Goal: Information Seeking & Learning: Learn about a topic

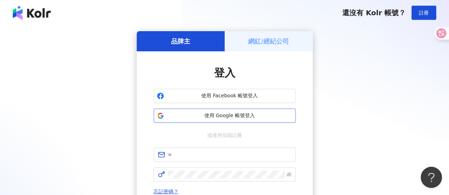
click at [252, 119] on span "使用 Google 帳號登入" at bounding box center [230, 115] width 126 height 7
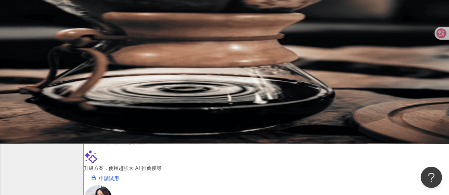
scroll to position [44, 0]
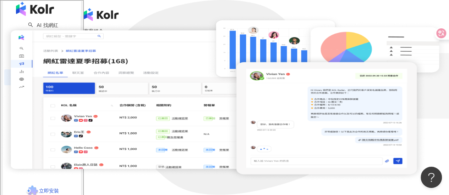
scroll to position [35, 0]
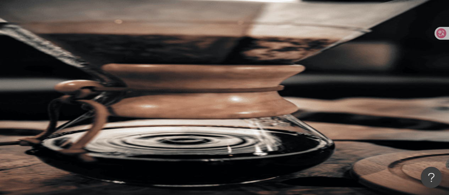
click at [187, 42] on input "search" at bounding box center [157, 34] width 57 height 13
type input "*"
type input "**"
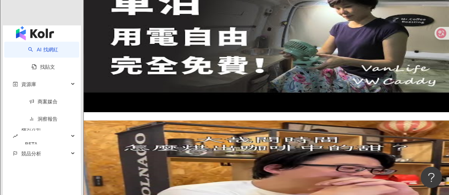
scroll to position [1011, 0]
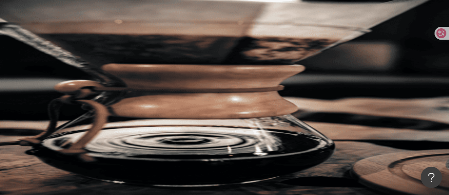
click at [117, 89] on button "類型" at bounding box center [100, 96] width 33 height 14
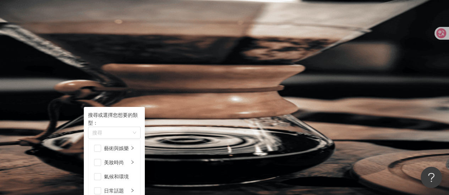
click at [117, 103] on button "性別" at bounding box center [100, 110] width 33 height 14
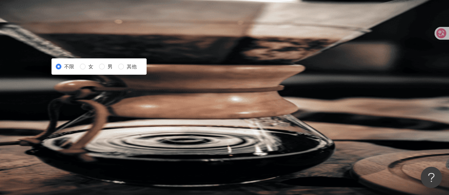
click at [122, 117] on button "追蹤數" at bounding box center [103, 124] width 38 height 14
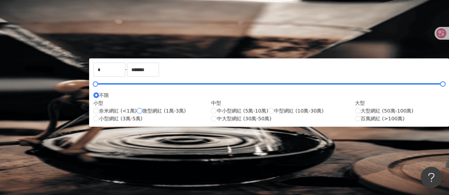
click at [185, 115] on span "微型網紅 (1萬-3萬)" at bounding box center [163, 111] width 43 height 8
type input "*****"
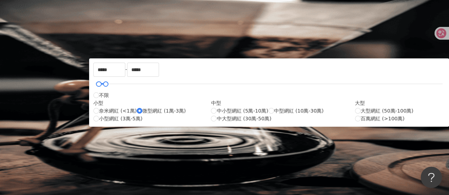
click at [106, 136] on span "互動率" at bounding box center [98, 139] width 15 height 6
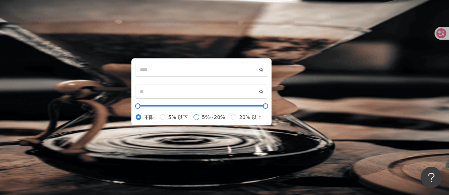
click at [228, 121] on span "5%~20%" at bounding box center [213, 117] width 29 height 8
type input "*"
type input "**"
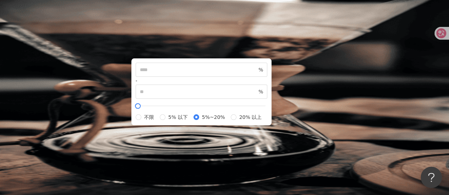
click at [153, 135] on icon "button" at bounding box center [150, 138] width 6 height 6
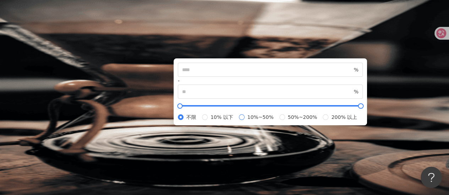
click at [266, 121] on span "10%~50%" at bounding box center [260, 117] width 32 height 8
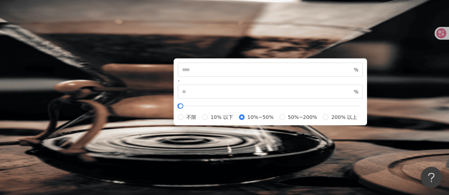
type input "**"
click at [117, 89] on button "類型" at bounding box center [100, 96] width 33 height 14
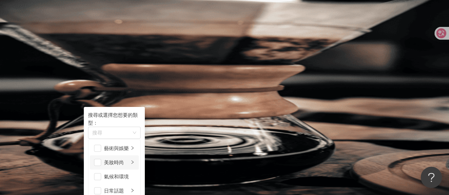
scroll to position [71, 0]
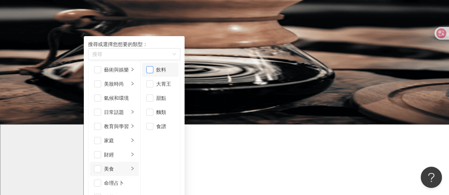
click at [153, 73] on span "button" at bounding box center [149, 69] width 7 height 7
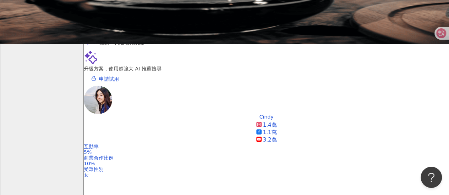
scroll to position [177, 0]
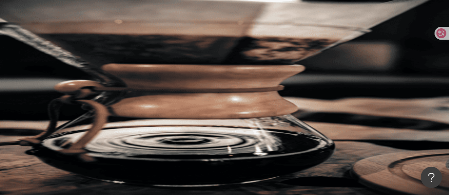
scroll to position [177, 0]
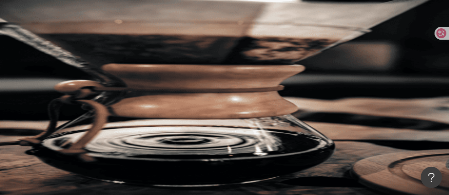
click at [123, 41] on div "不分平台" at bounding box center [104, 35] width 40 height 12
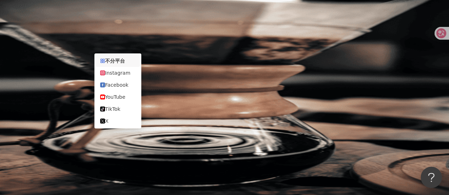
click at [123, 41] on div "不分平台" at bounding box center [104, 35] width 40 height 12
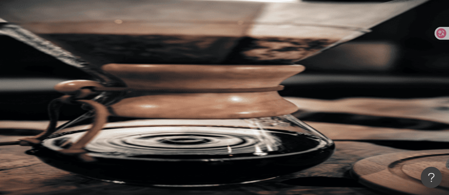
click at [110, 93] on icon "button" at bounding box center [107, 96] width 6 height 6
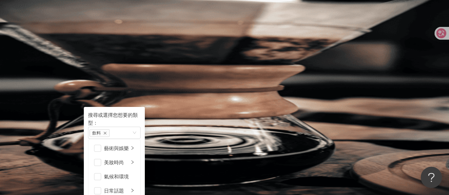
scroll to position [71, 0]
click at [108, 109] on icon "button" at bounding box center [106, 109] width 3 height 1
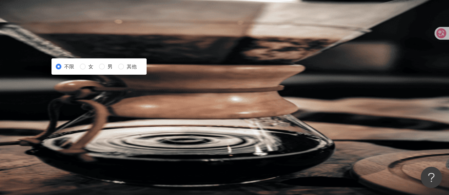
click at [108, 109] on icon "button" at bounding box center [106, 109] width 3 height 1
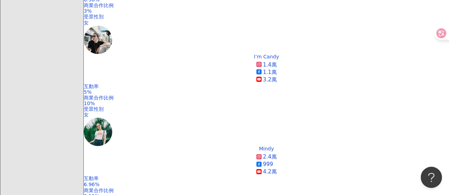
scroll to position [312, 0]
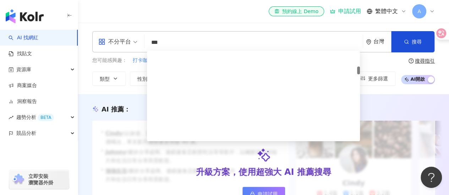
scroll to position [177, 0]
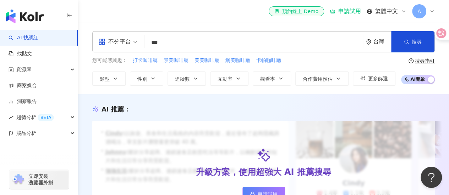
click at [35, 14] on img "button" at bounding box center [25, 16] width 38 height 14
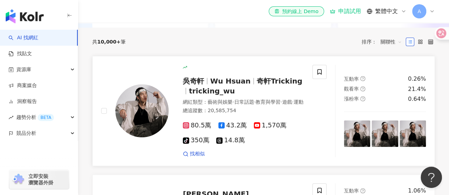
scroll to position [213, 0]
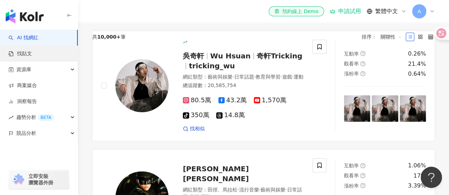
click at [32, 56] on link "找貼文" at bounding box center [20, 53] width 23 height 7
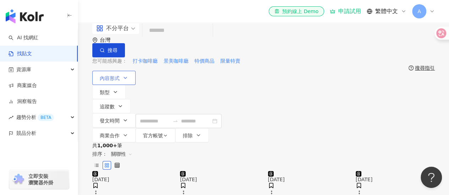
click at [120, 78] on button "內容形式" at bounding box center [113, 78] width 43 height 14
click at [128, 133] on icon "button" at bounding box center [125, 136] width 6 height 6
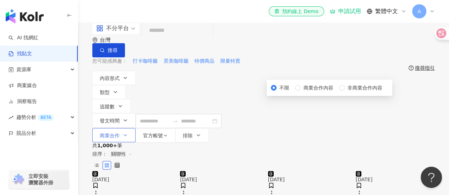
click at [128, 133] on icon "button" at bounding box center [125, 136] width 6 height 6
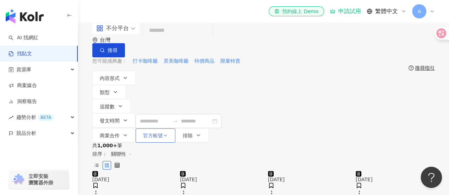
click at [163, 133] on span "官方帳號" at bounding box center [153, 136] width 20 height 6
click at [129, 34] on div "不分平台" at bounding box center [112, 28] width 33 height 11
